Goal: Task Accomplishment & Management: Use online tool/utility

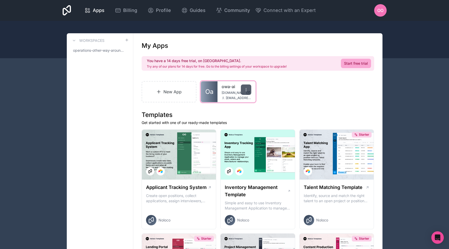
click at [247, 94] on div at bounding box center [246, 89] width 10 height 10
click at [272, 96] on div "New App Oa owa-ai owa-ai.noloco.co operations@otherwayaround.co" at bounding box center [258, 91] width 233 height 21
click at [246, 89] on icon at bounding box center [246, 90] width 4 height 4
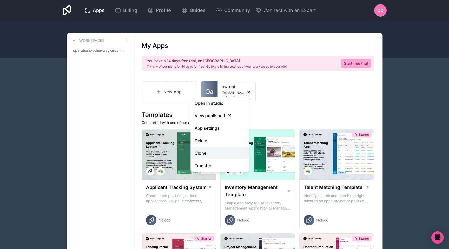
click at [214, 152] on link "Clone" at bounding box center [220, 153] width 58 height 12
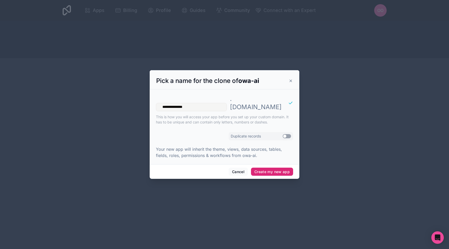
type input "**********"
click at [267, 168] on button "Create my new app" at bounding box center [272, 172] width 42 height 8
